Goal: Task Accomplishment & Management: Manage account settings

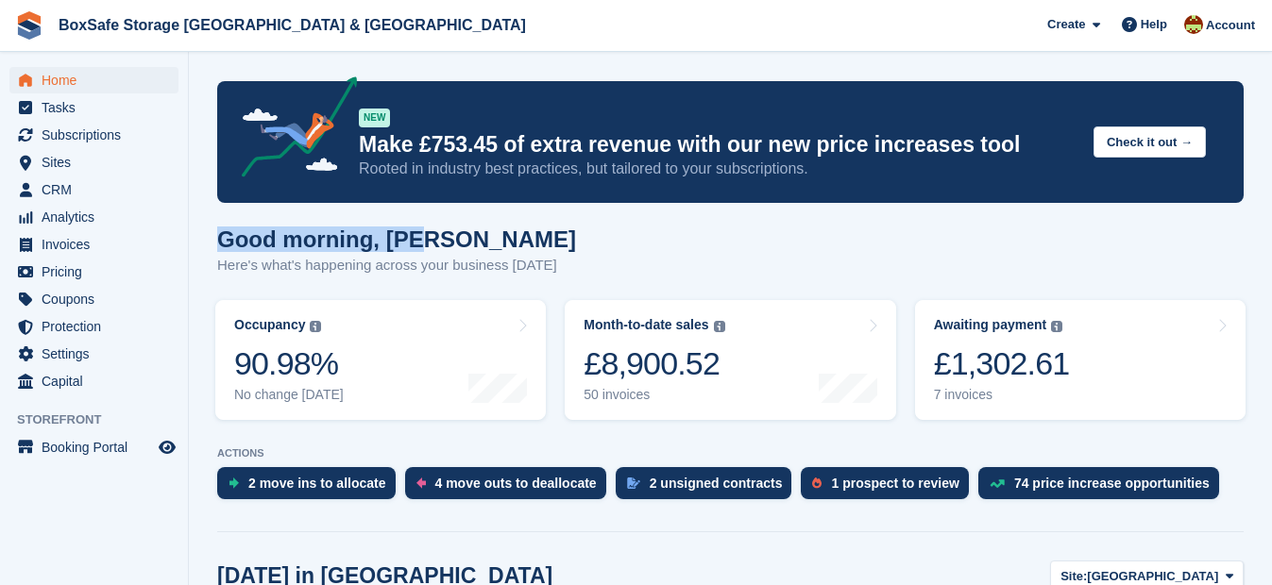
drag, startPoint x: 1271, startPoint y: 165, endPoint x: 1277, endPoint y: 231, distance: 66.4
click at [1271, 244] on html "BoxSafe Storage Christchurch & Portland Create Subscription Invoice Contact Dea…" at bounding box center [636, 292] width 1272 height 585
drag, startPoint x: 1277, startPoint y: 231, endPoint x: 1211, endPoint y: 230, distance: 66.1
click at [1211, 230] on div "Good morning, Kim Here's what's happening across your business today" at bounding box center [730, 263] width 1026 height 73
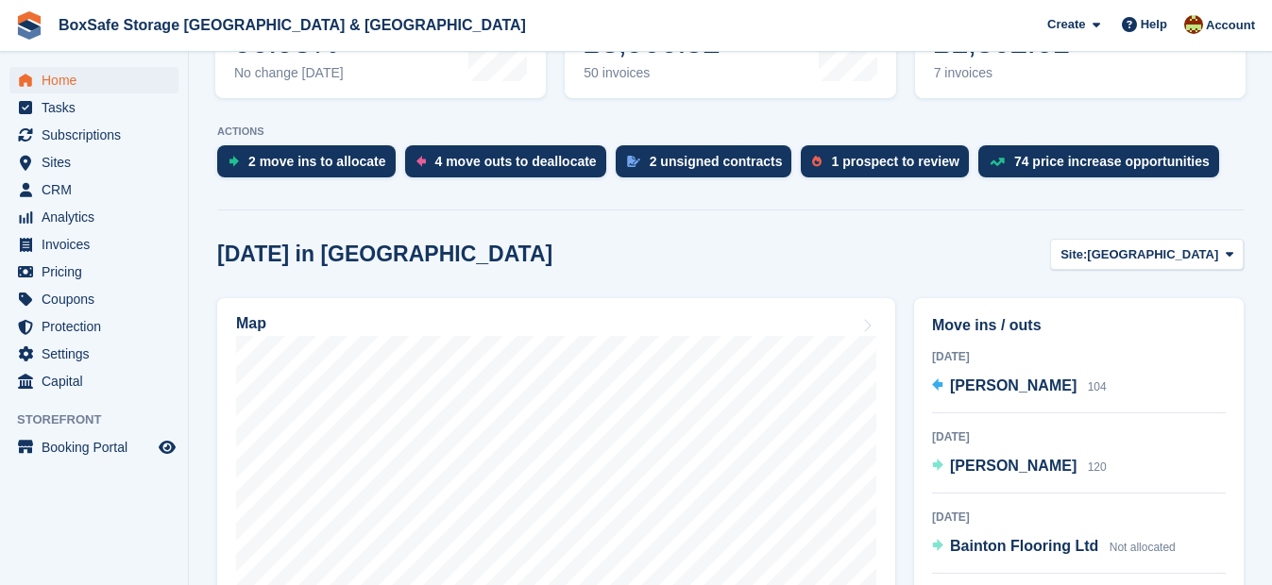
scroll to position [443, 0]
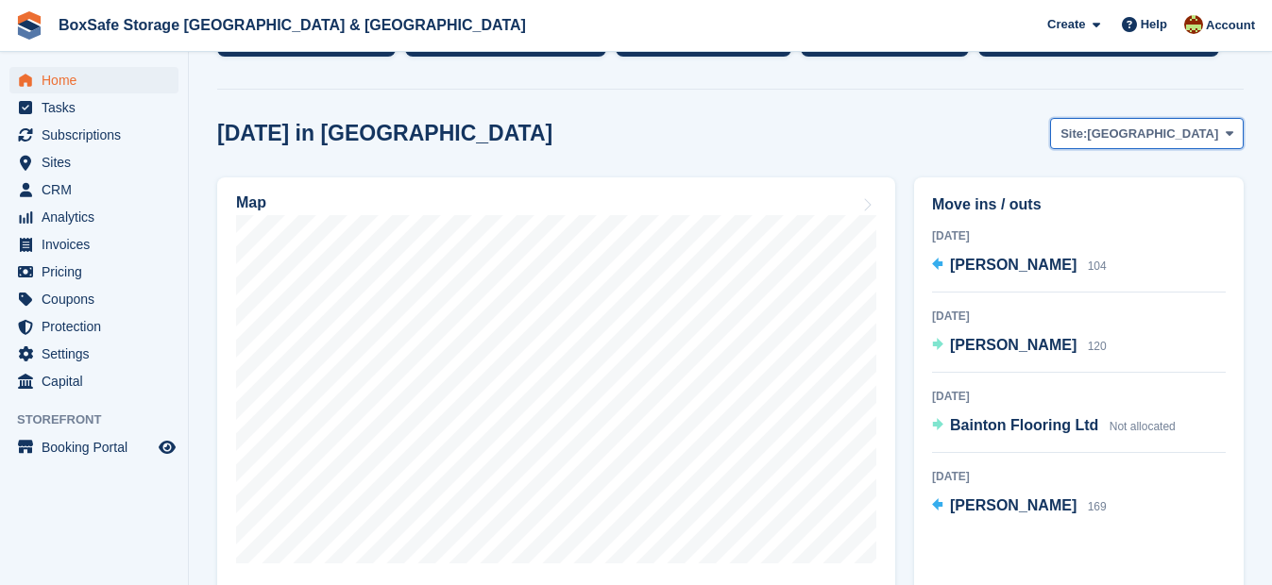
click at [1182, 122] on button "Site: Christchurch" at bounding box center [1147, 133] width 194 height 31
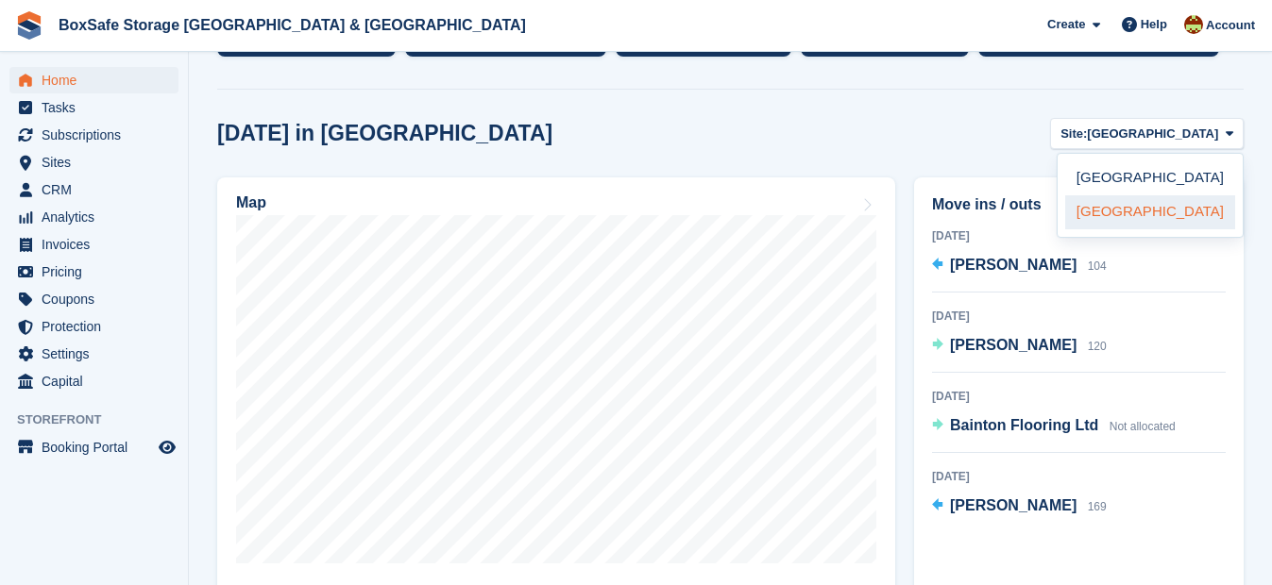
click at [1149, 210] on link "[GEOGRAPHIC_DATA]" at bounding box center [1150, 212] width 170 height 34
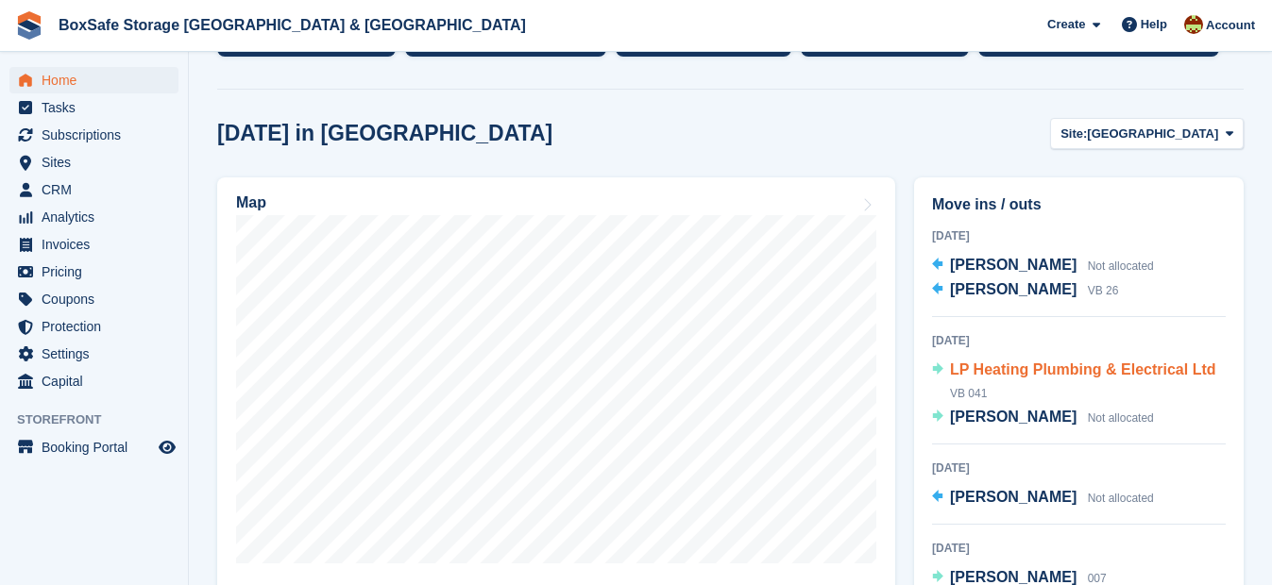
click at [1065, 372] on span "LP Heating Plumbing & Electrical Ltd" at bounding box center [1083, 370] width 266 height 16
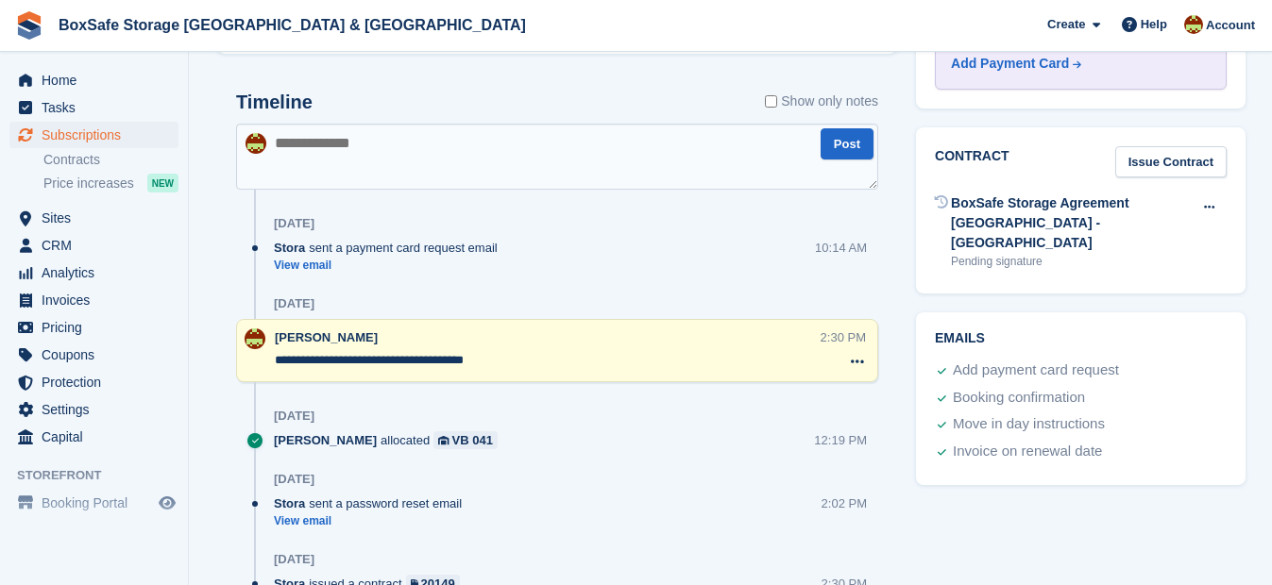
scroll to position [916, 0]
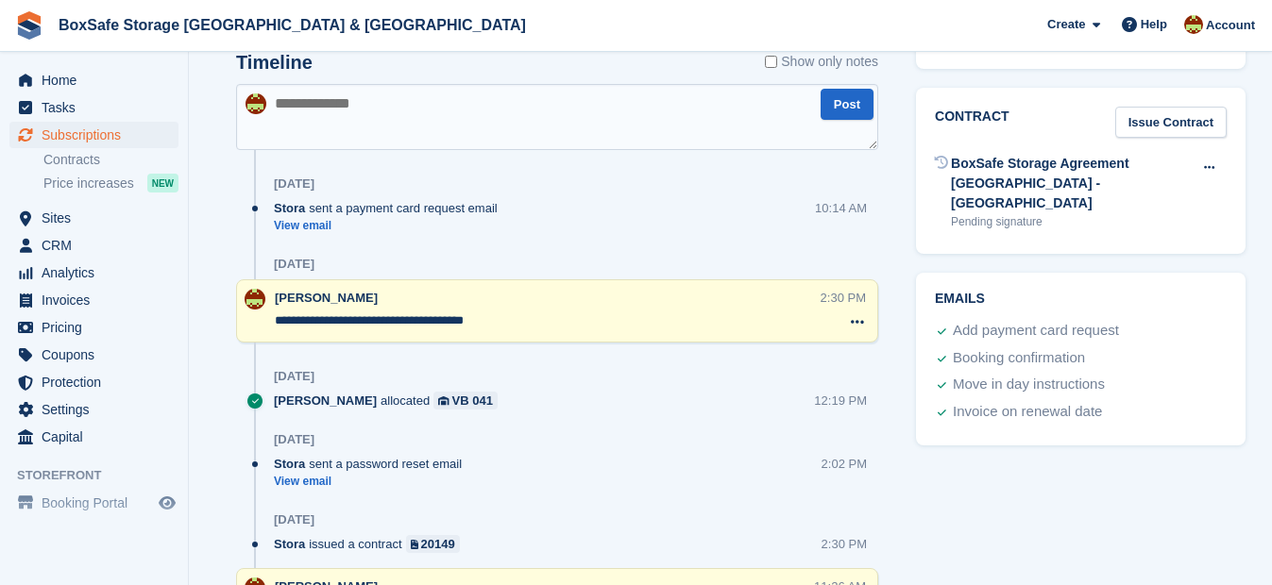
click at [430, 148] on textarea at bounding box center [557, 117] width 642 height 66
type textarea "**********"
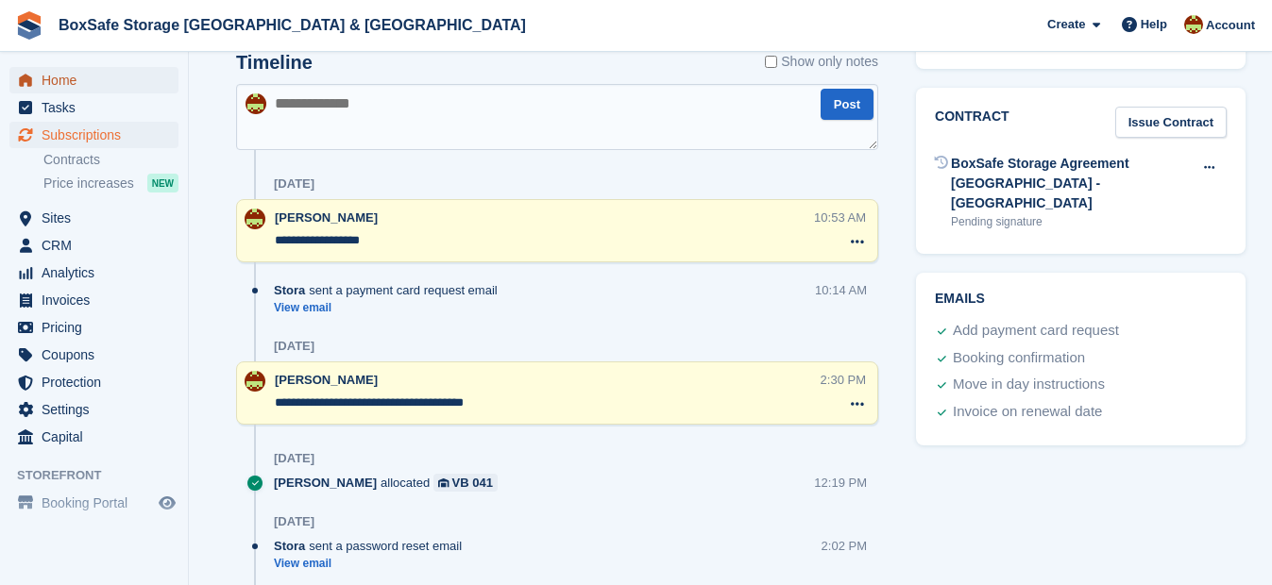
click at [88, 82] on span "Home" at bounding box center [98, 80] width 113 height 26
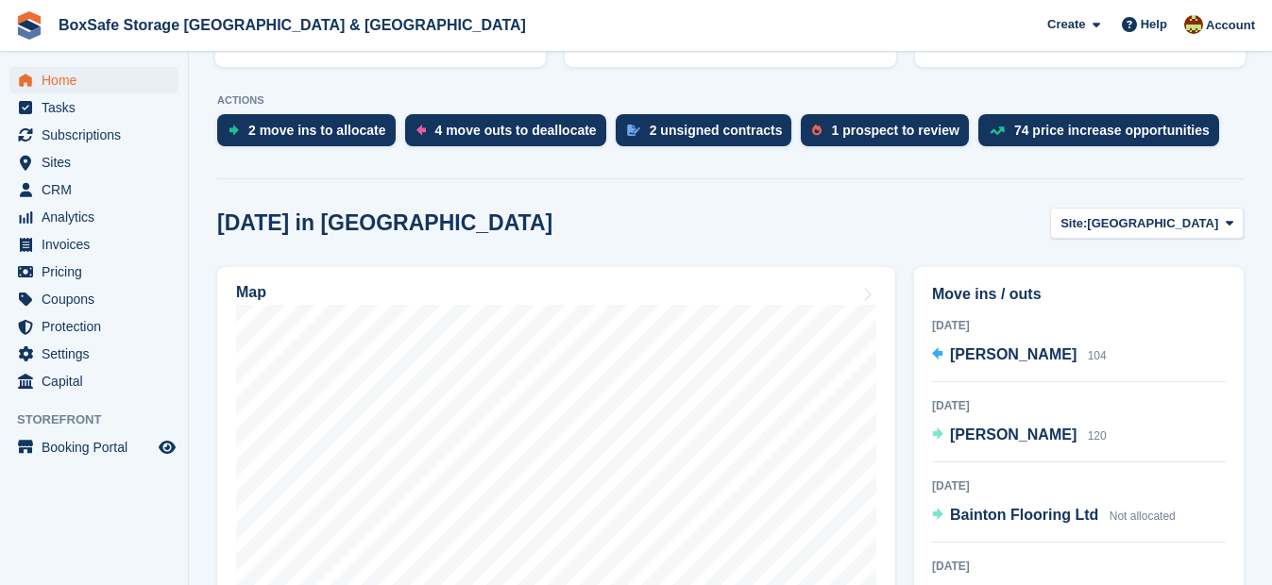
scroll to position [432, 0]
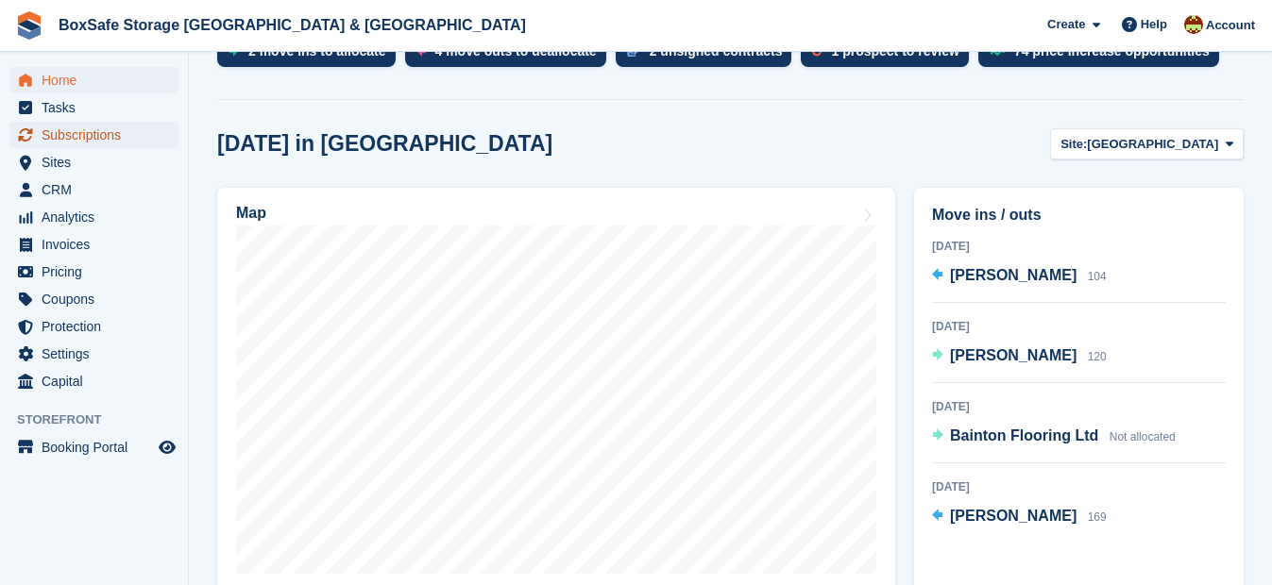
click at [93, 136] on span "Subscriptions" at bounding box center [98, 135] width 113 height 26
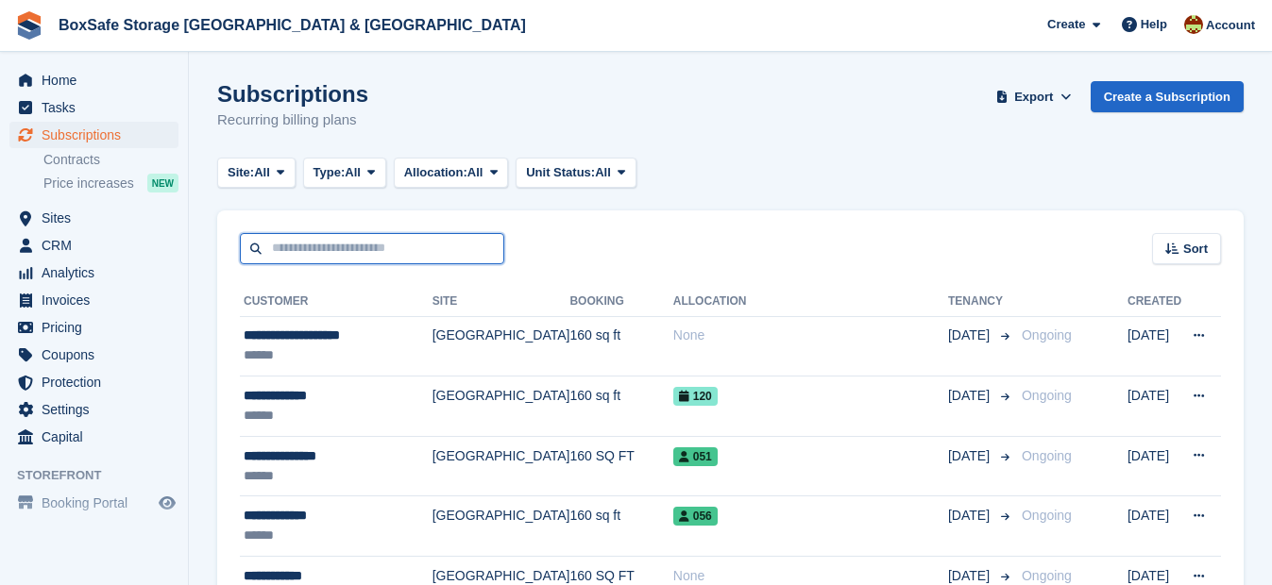
click at [270, 249] on input "text" at bounding box center [372, 248] width 264 height 31
type input "**"
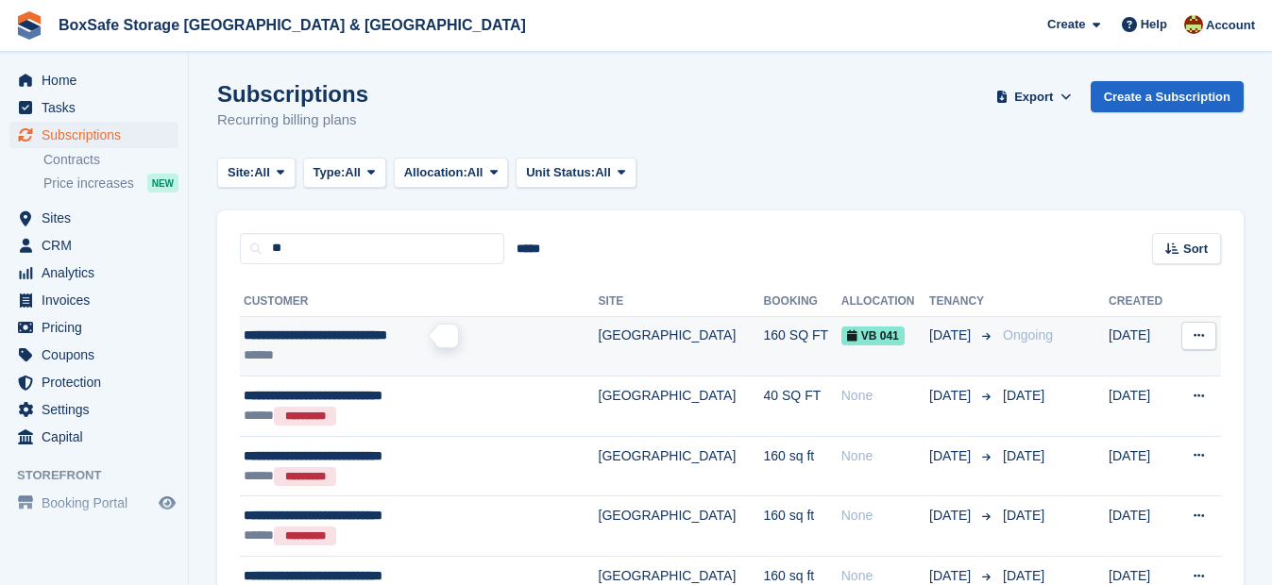
click at [288, 342] on span "**********" at bounding box center [315, 335] width 143 height 13
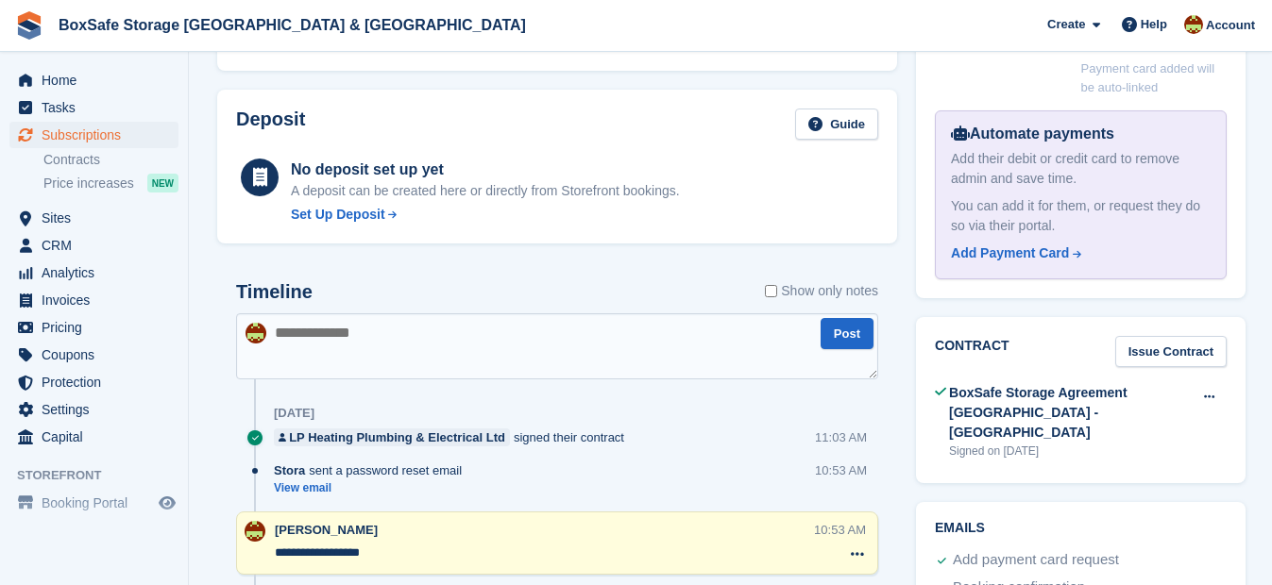
scroll to position [155, 0]
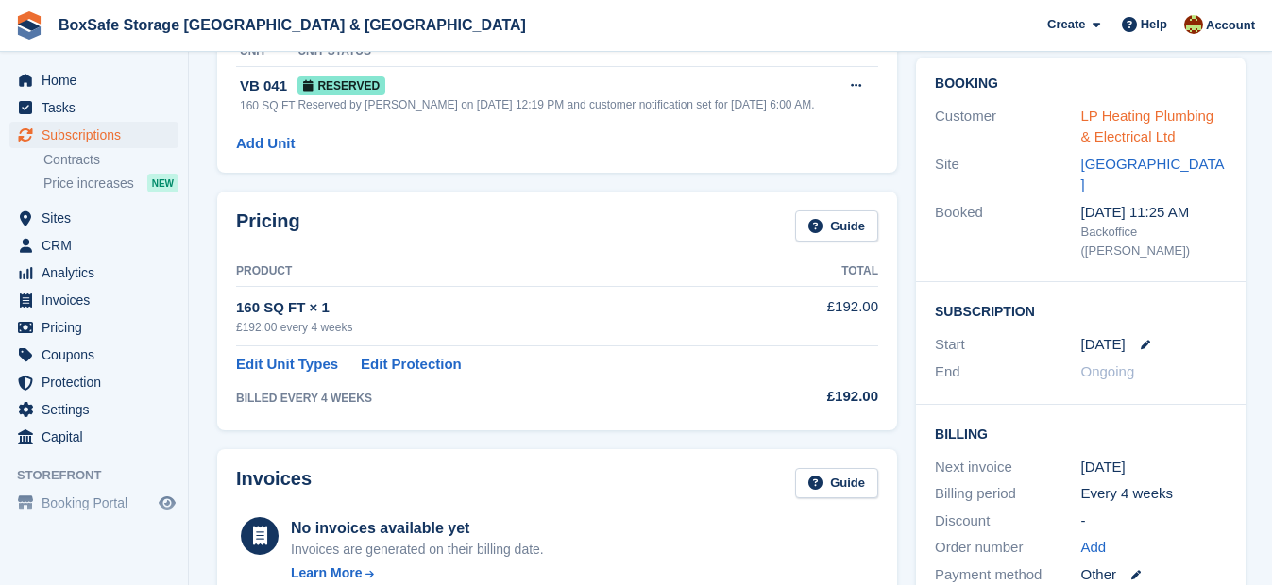
click at [1122, 134] on link "LP Heating Plumbing & Electrical Ltd" at bounding box center [1147, 127] width 133 height 38
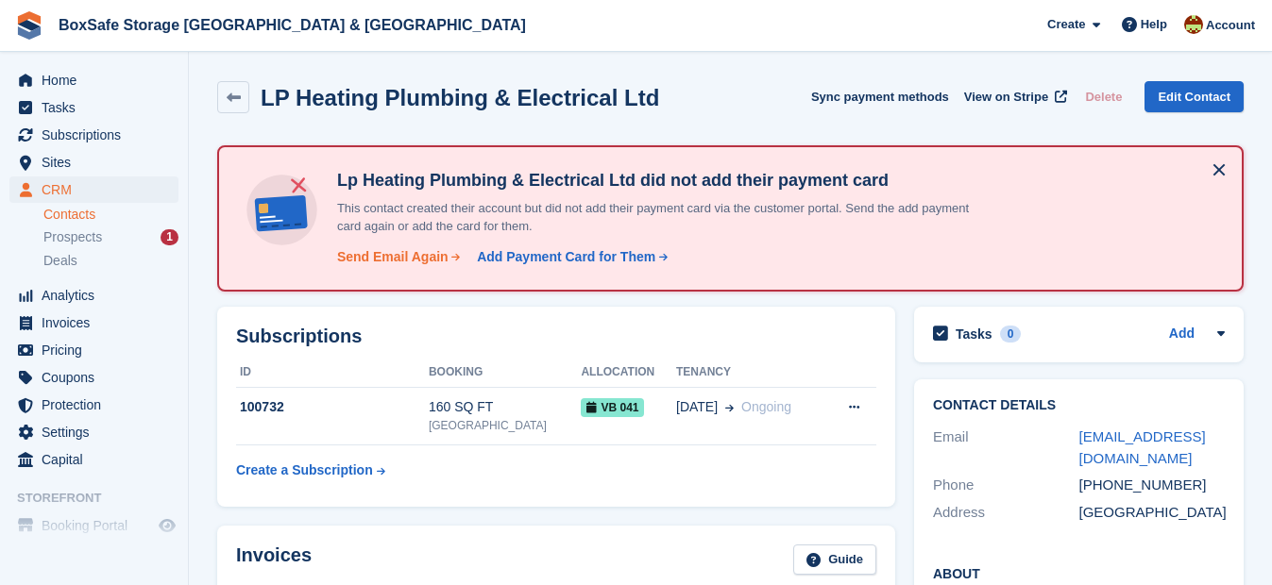
click at [413, 261] on div "Send Email Again" at bounding box center [392, 257] width 111 height 20
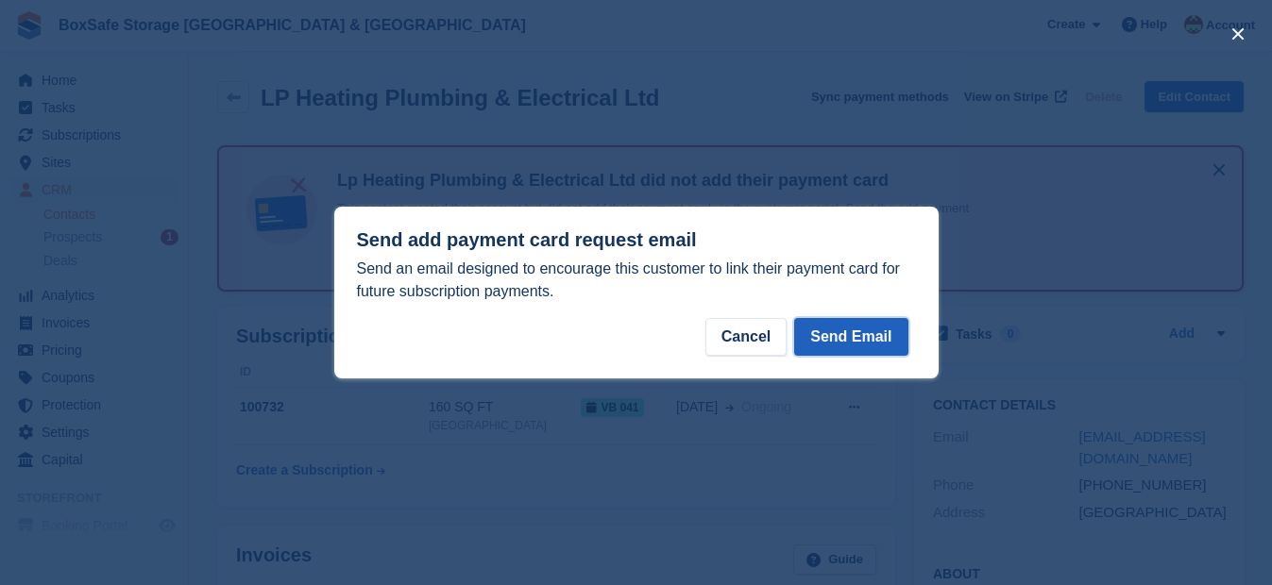
click at [852, 333] on button "Send Email" at bounding box center [850, 337] width 113 height 38
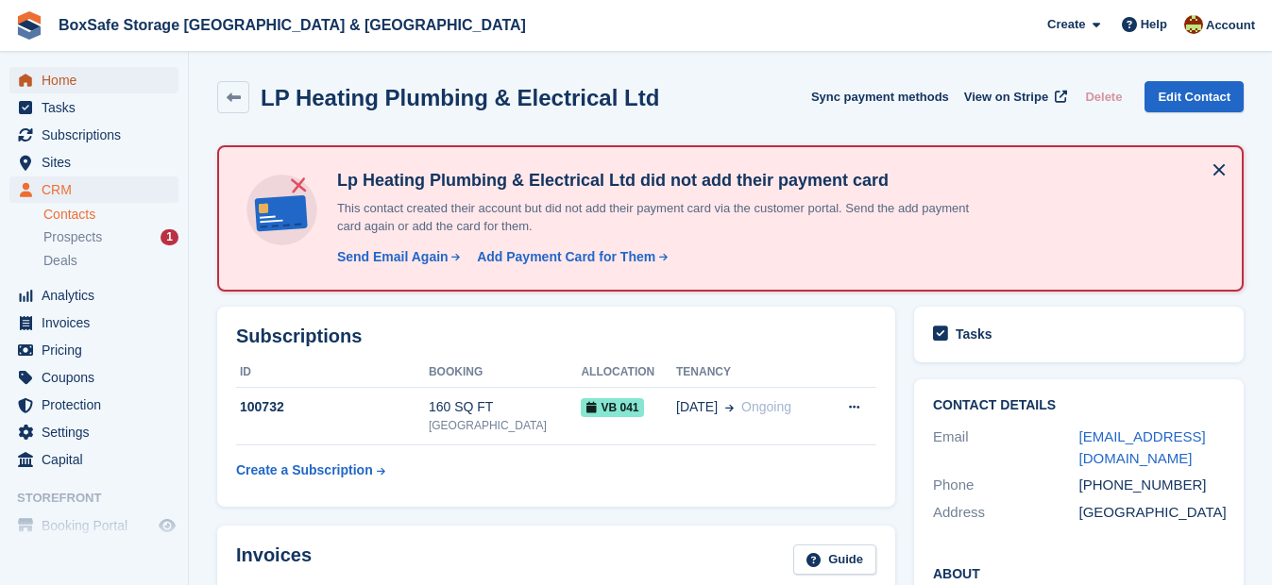
click at [133, 86] on span "Home" at bounding box center [98, 80] width 113 height 26
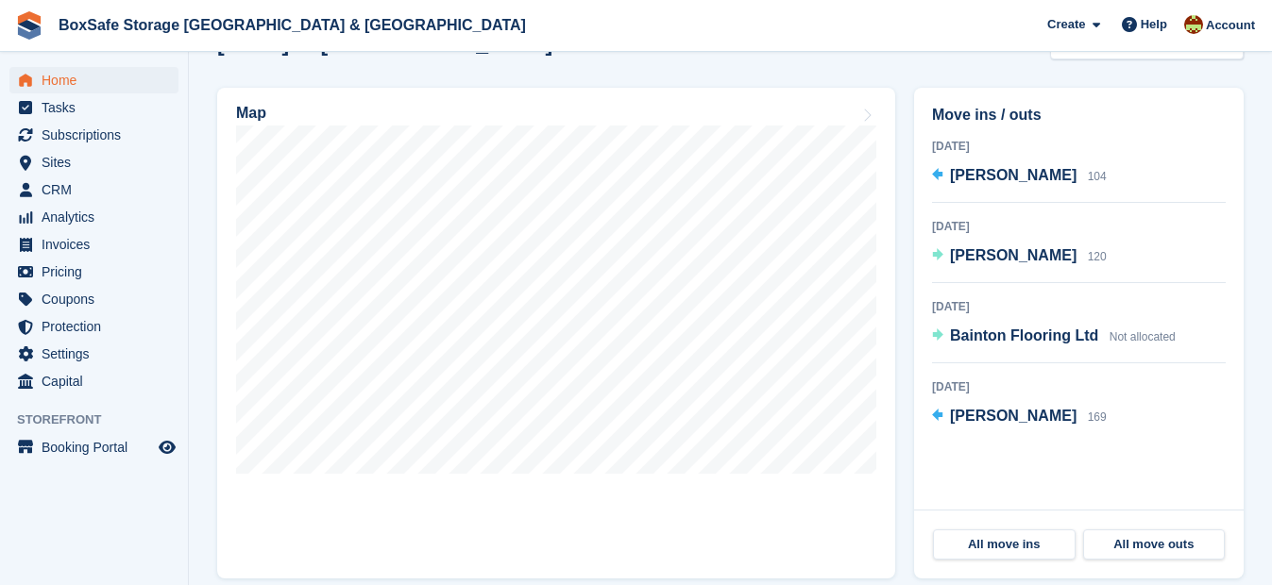
scroll to position [308, 0]
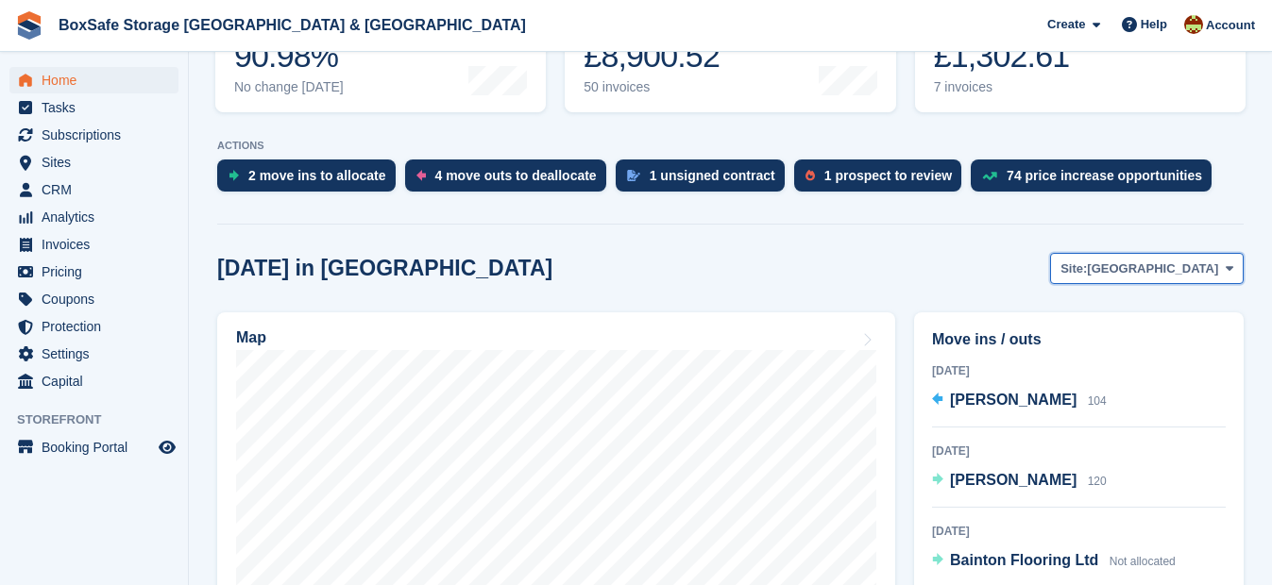
click at [1197, 269] on span "[GEOGRAPHIC_DATA]" at bounding box center [1152, 269] width 131 height 19
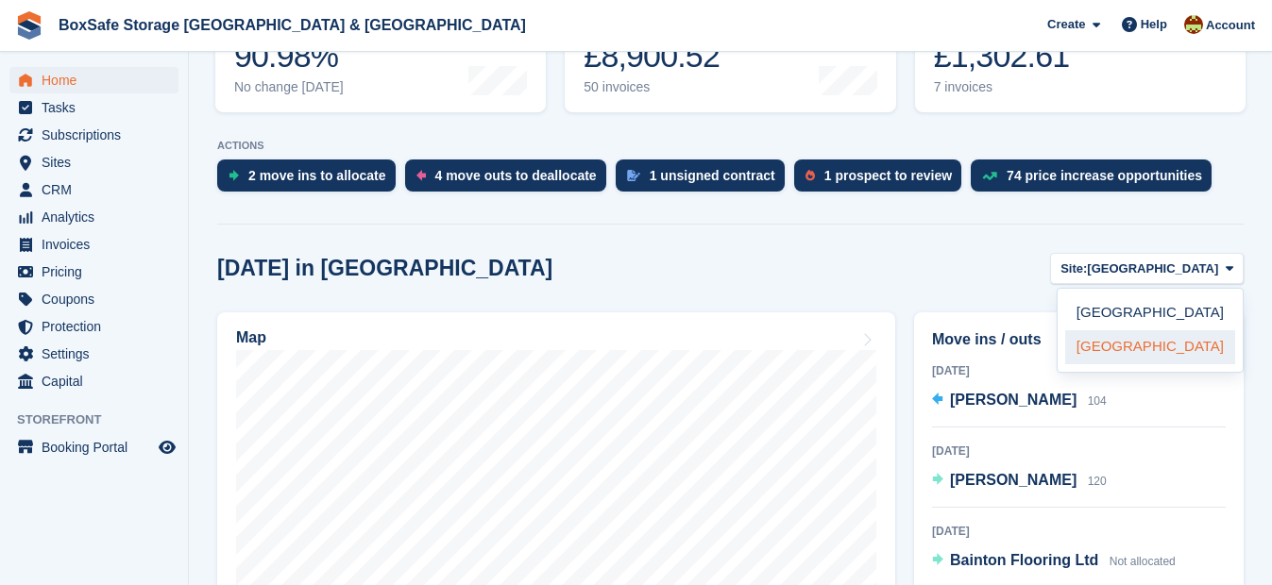
click at [1127, 343] on link "[GEOGRAPHIC_DATA]" at bounding box center [1150, 347] width 170 height 34
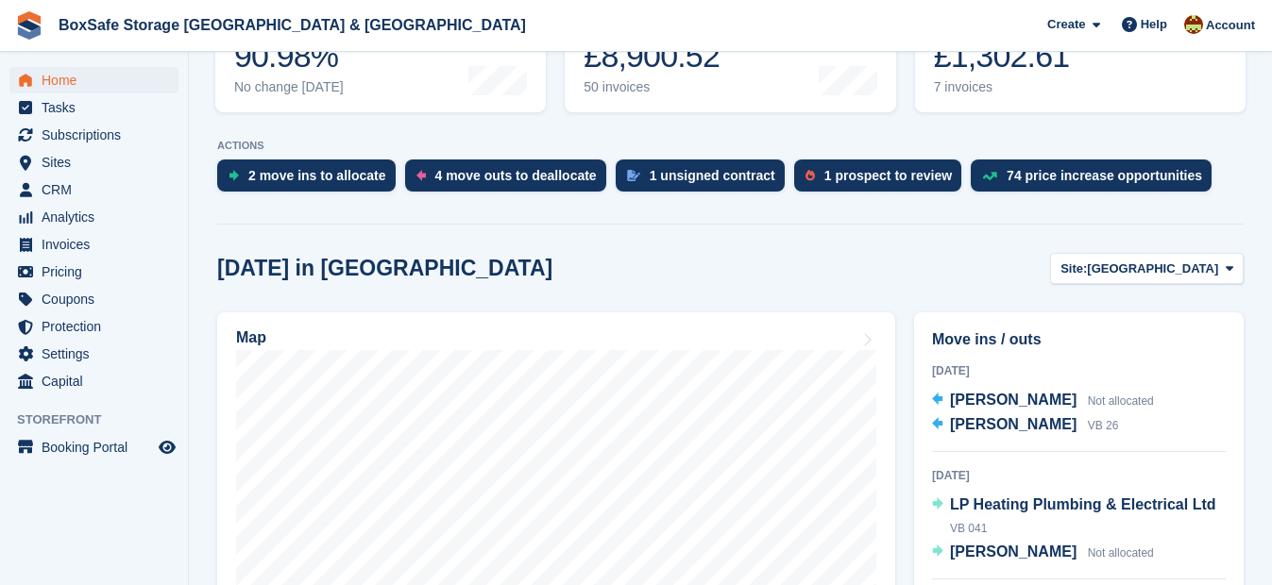
scroll to position [469, 0]
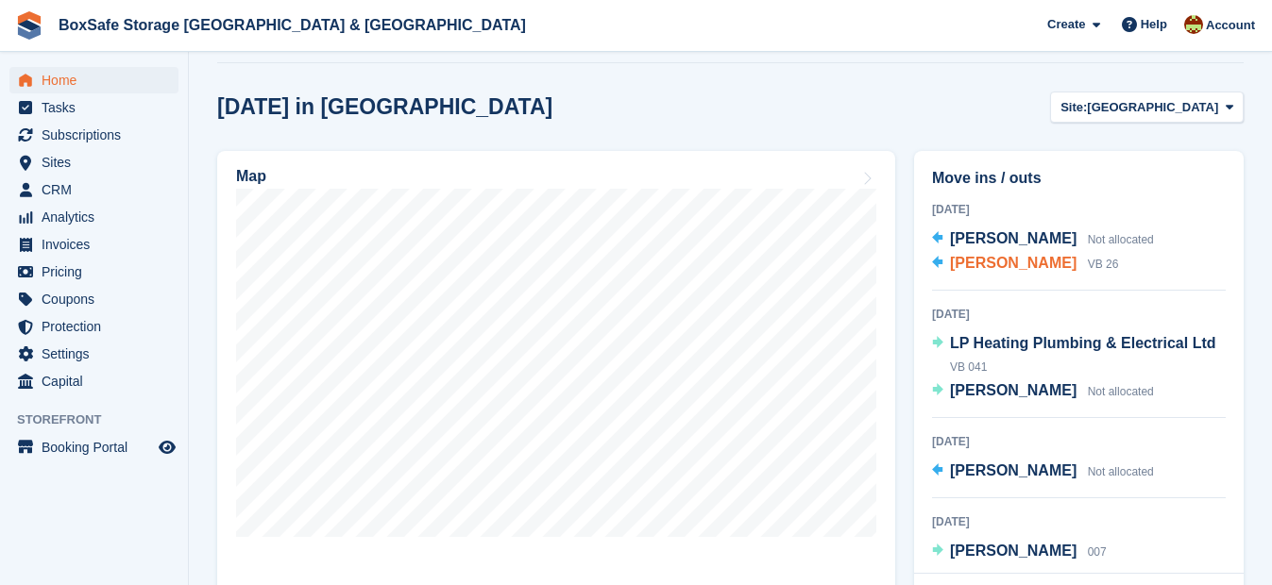
click at [993, 253] on div "Graham Stone VB 26" at bounding box center [1034, 264] width 168 height 25
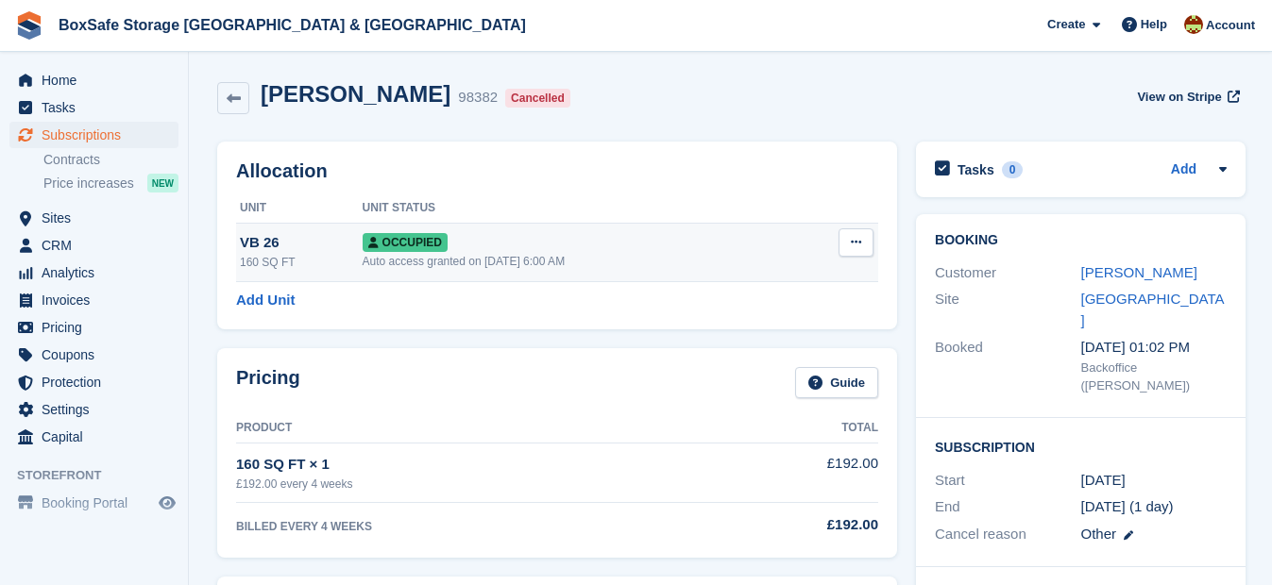
click at [853, 239] on icon at bounding box center [856, 242] width 10 height 12
click at [758, 331] on div "Overlock Repossess Deallocate" at bounding box center [782, 312] width 181 height 107
click at [751, 343] on p "Deallocate" at bounding box center [782, 344] width 164 height 25
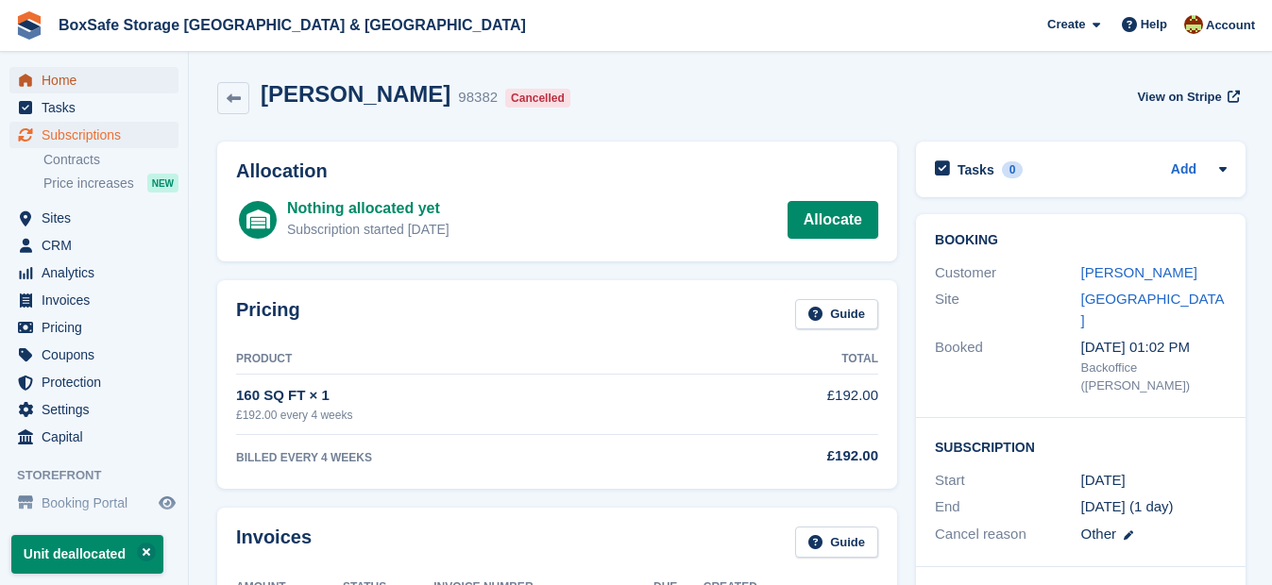
click at [71, 75] on span "Home" at bounding box center [98, 80] width 113 height 26
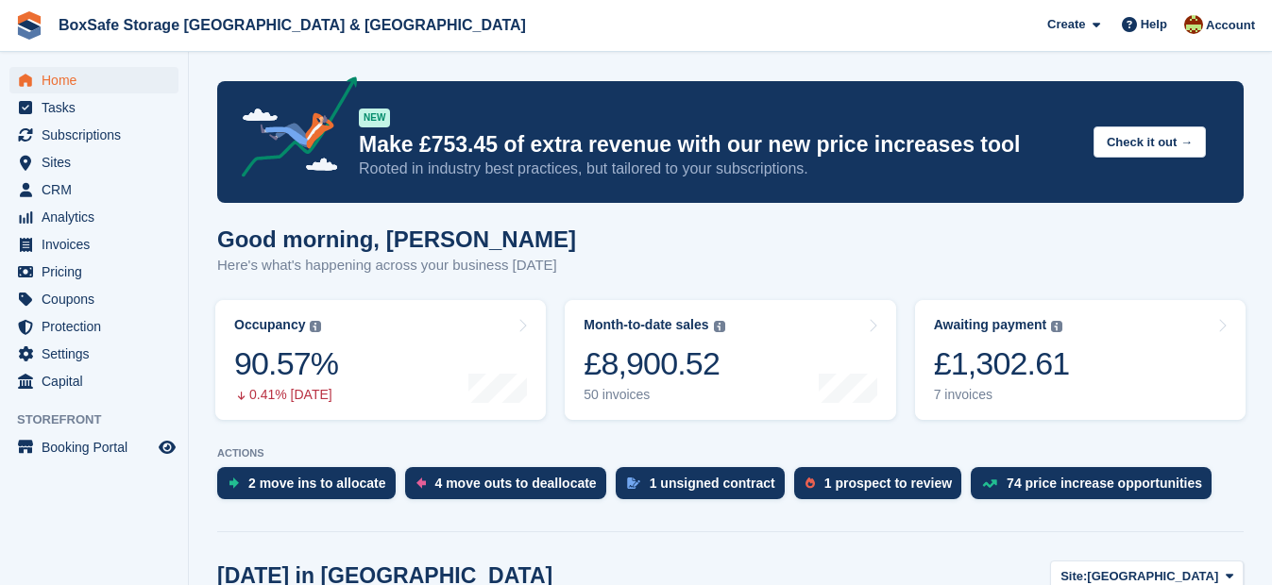
scroll to position [432, 0]
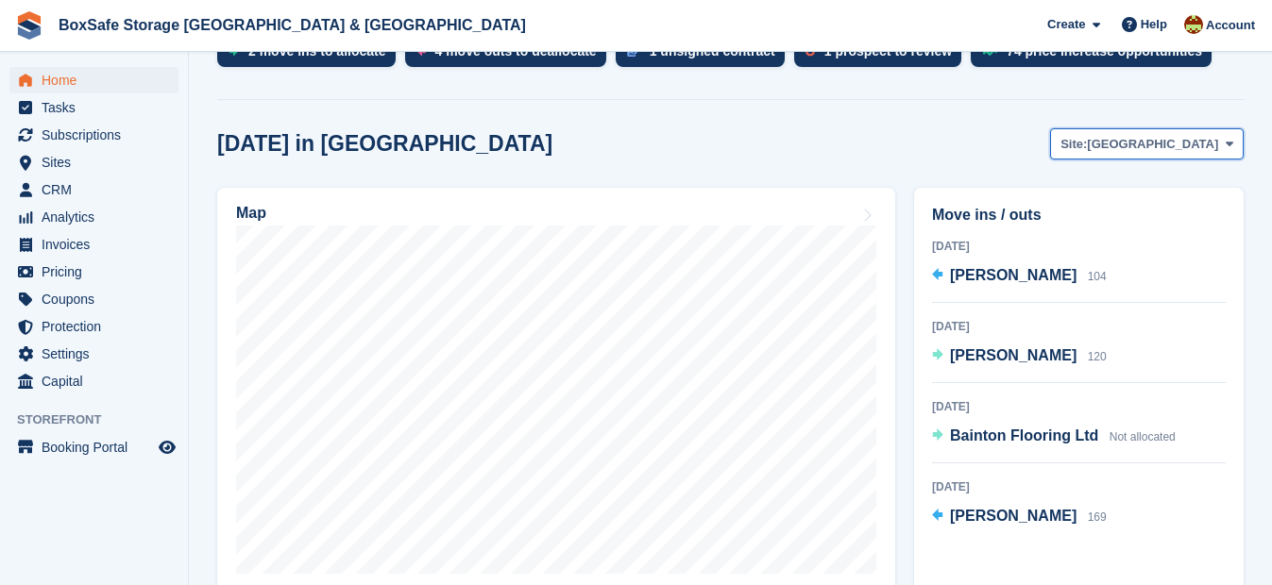
click at [1187, 151] on span "[GEOGRAPHIC_DATA]" at bounding box center [1152, 144] width 131 height 19
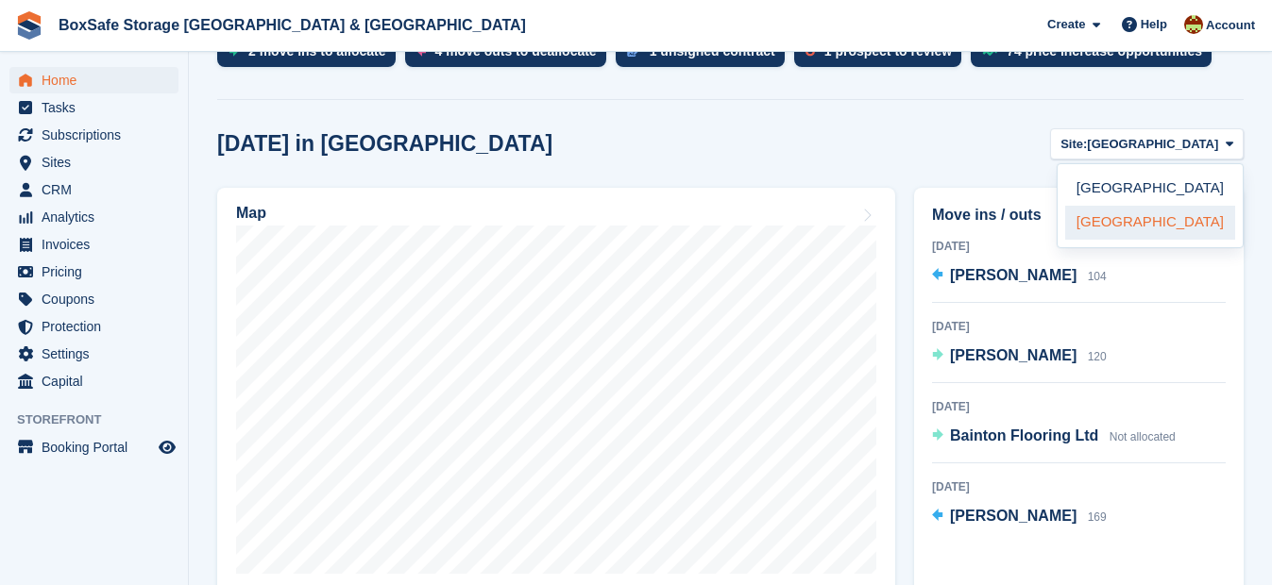
click at [1165, 225] on link "[GEOGRAPHIC_DATA]" at bounding box center [1150, 223] width 170 height 34
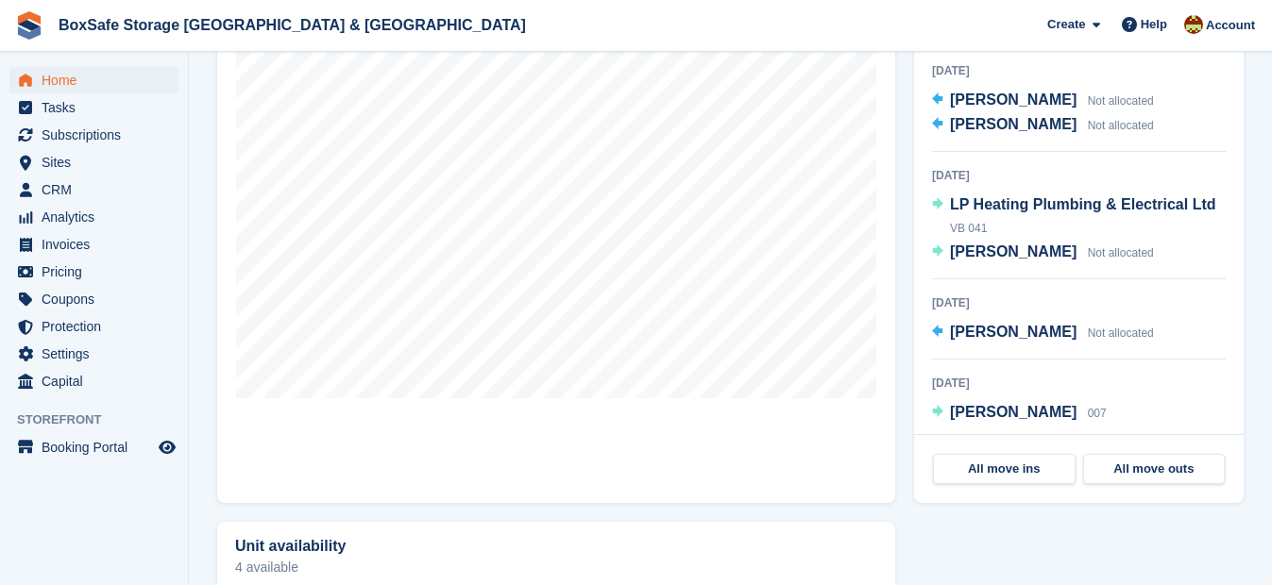
scroll to position [611, 0]
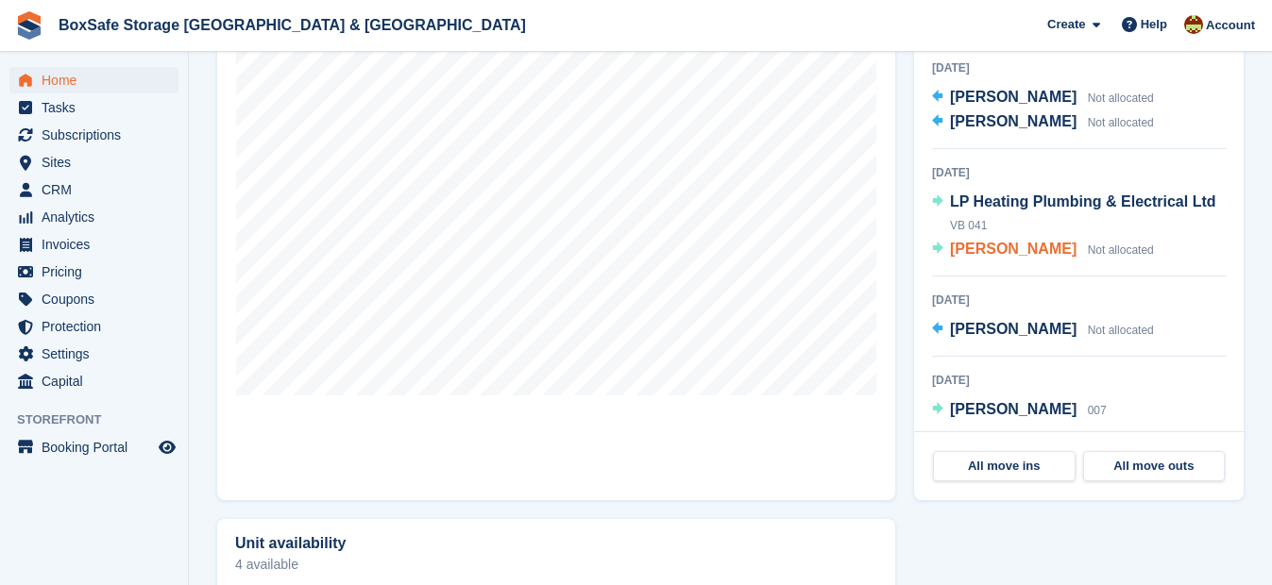
click at [1001, 256] on span "Rob Shearing" at bounding box center [1013, 249] width 126 height 16
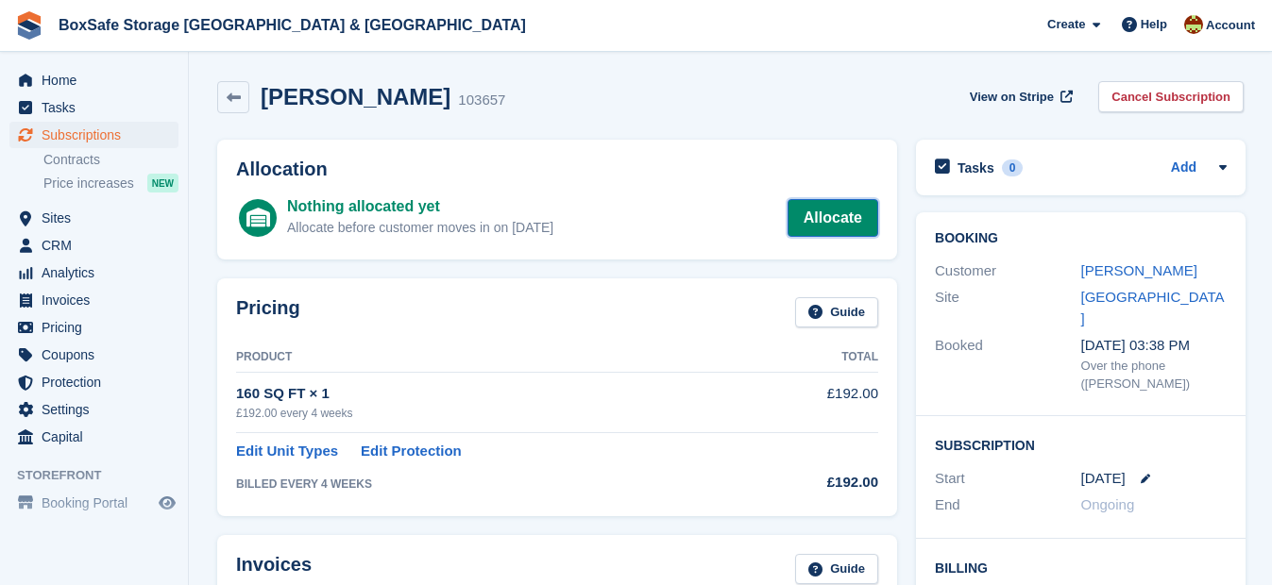
click at [793, 221] on link "Allocate" at bounding box center [832, 218] width 91 height 38
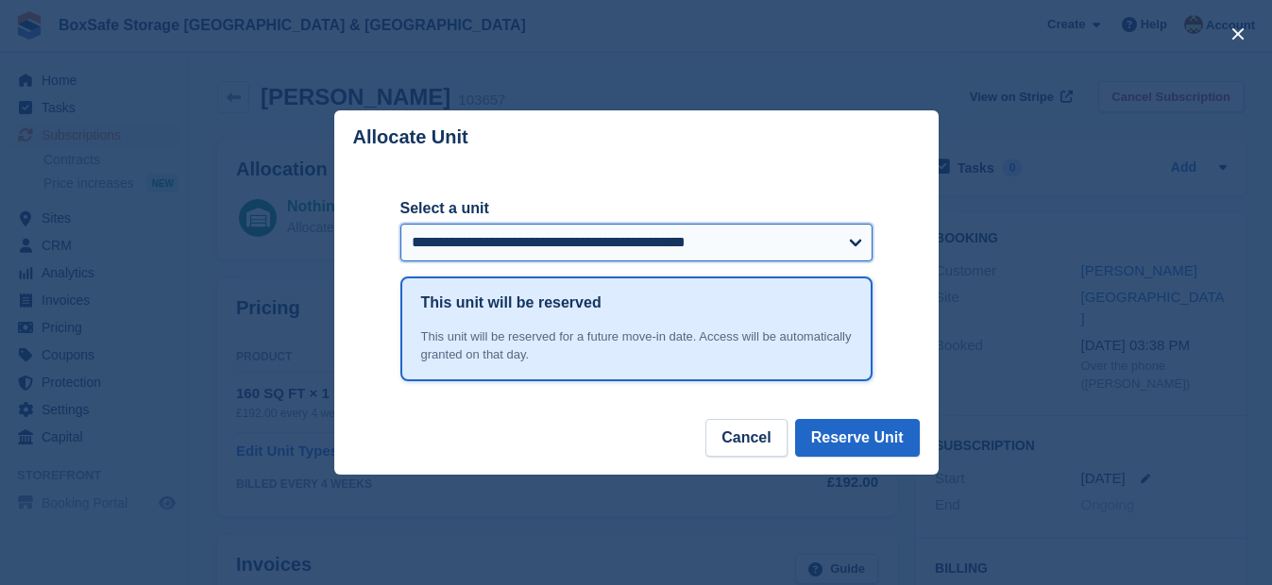
click at [630, 246] on select "**********" at bounding box center [636, 243] width 472 height 38
select select "******"
click at [400, 225] on select "**********" at bounding box center [636, 243] width 472 height 38
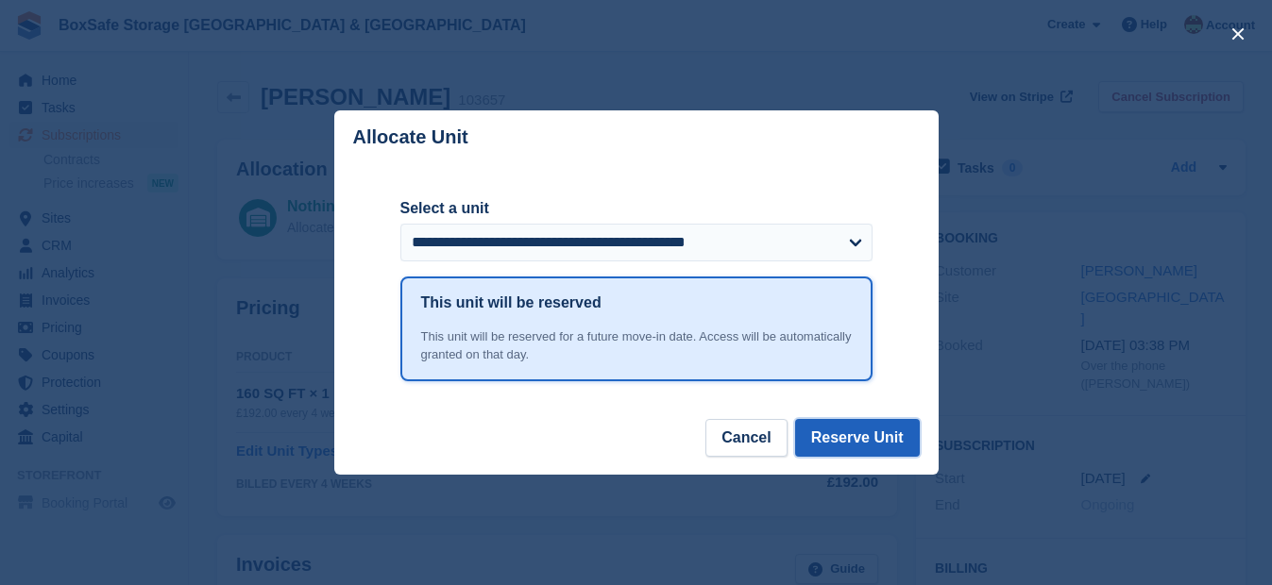
click at [868, 437] on button "Reserve Unit" at bounding box center [857, 438] width 125 height 38
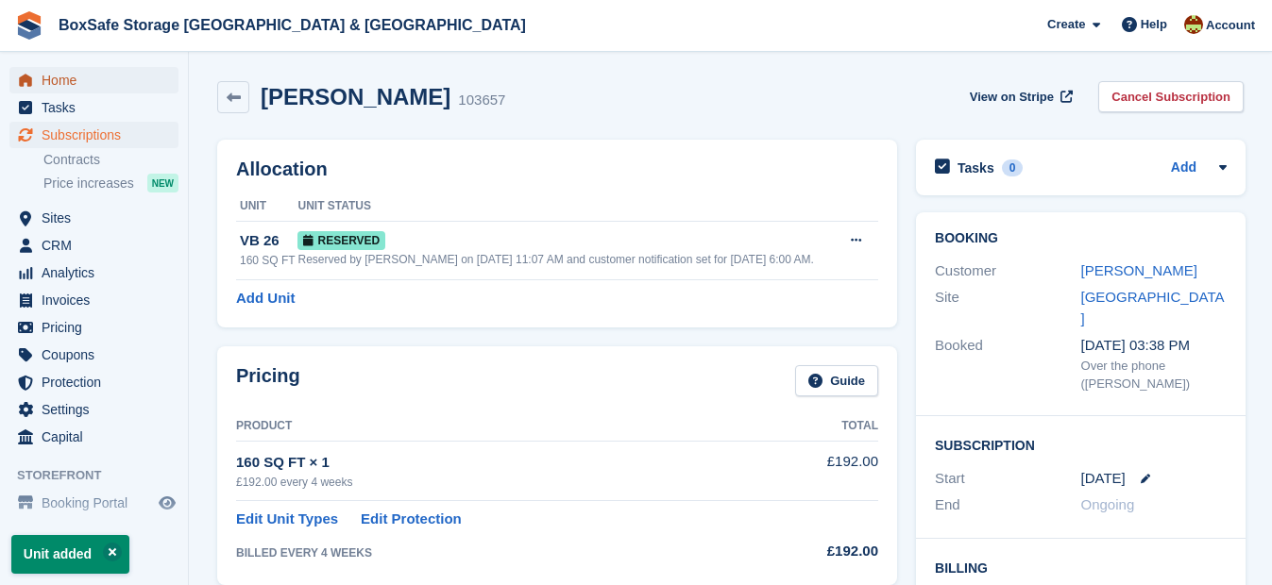
click at [60, 76] on span "Home" at bounding box center [98, 80] width 113 height 26
